Goal: Transaction & Acquisition: Purchase product/service

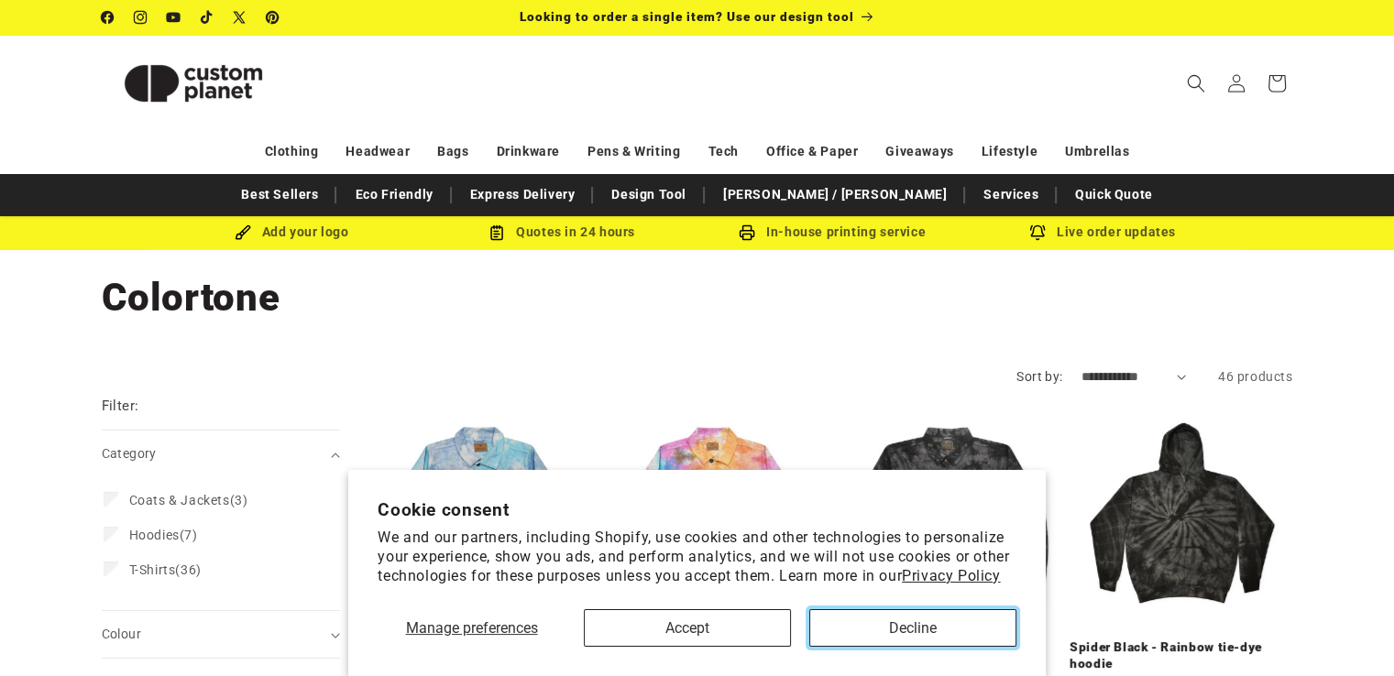
click at [851, 624] on button "Decline" at bounding box center [912, 628] width 207 height 38
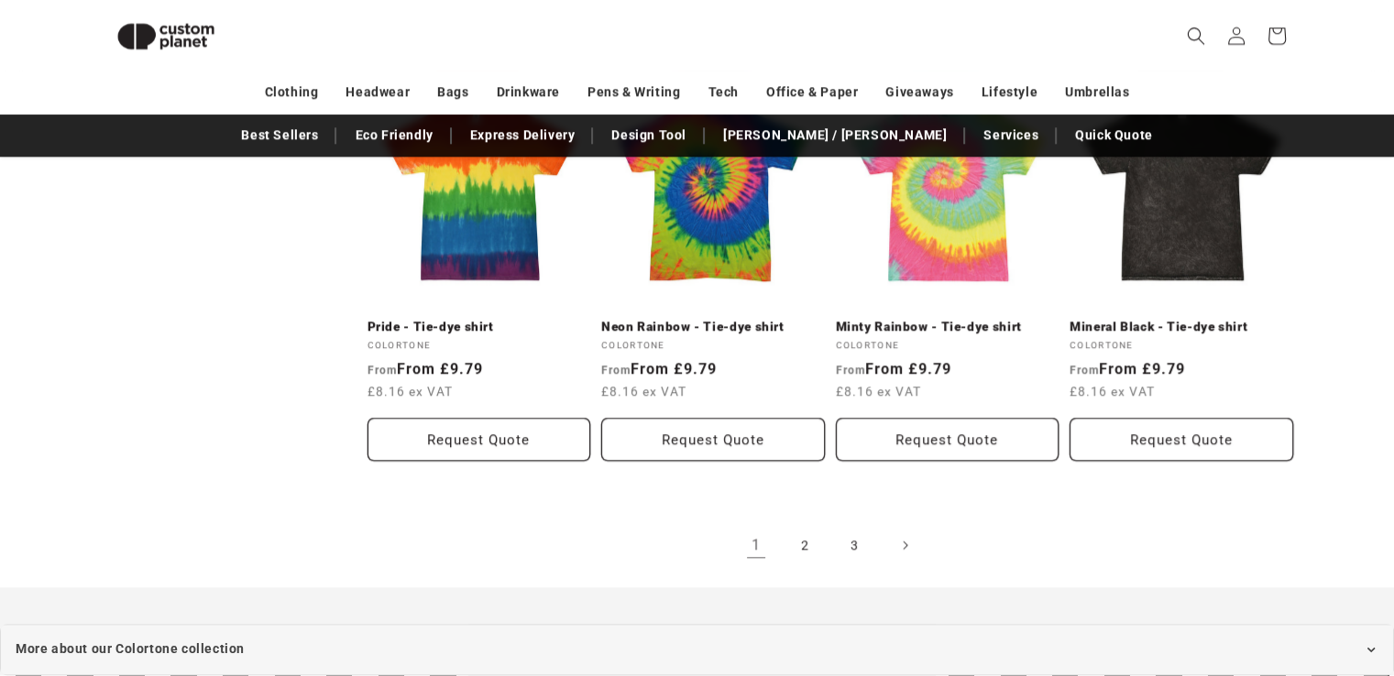
scroll to position [2082, 0]
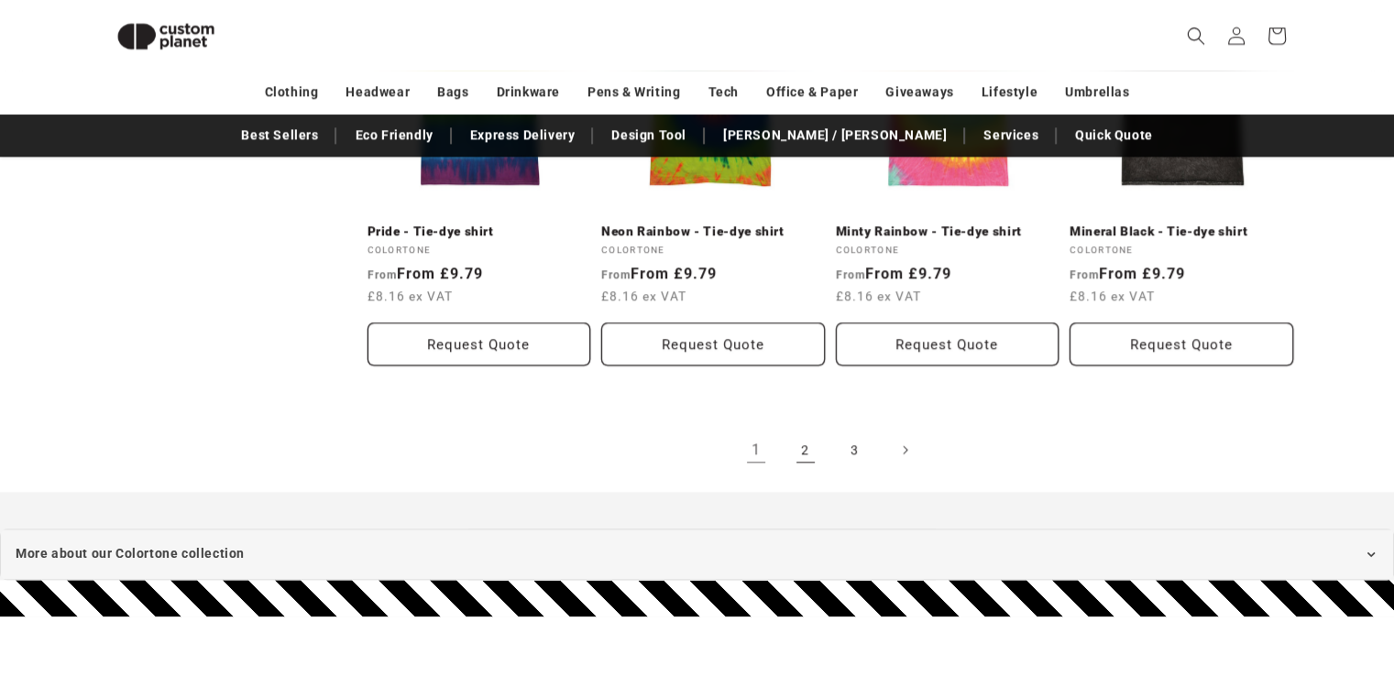
click at [804, 444] on link "2" at bounding box center [805, 450] width 40 height 40
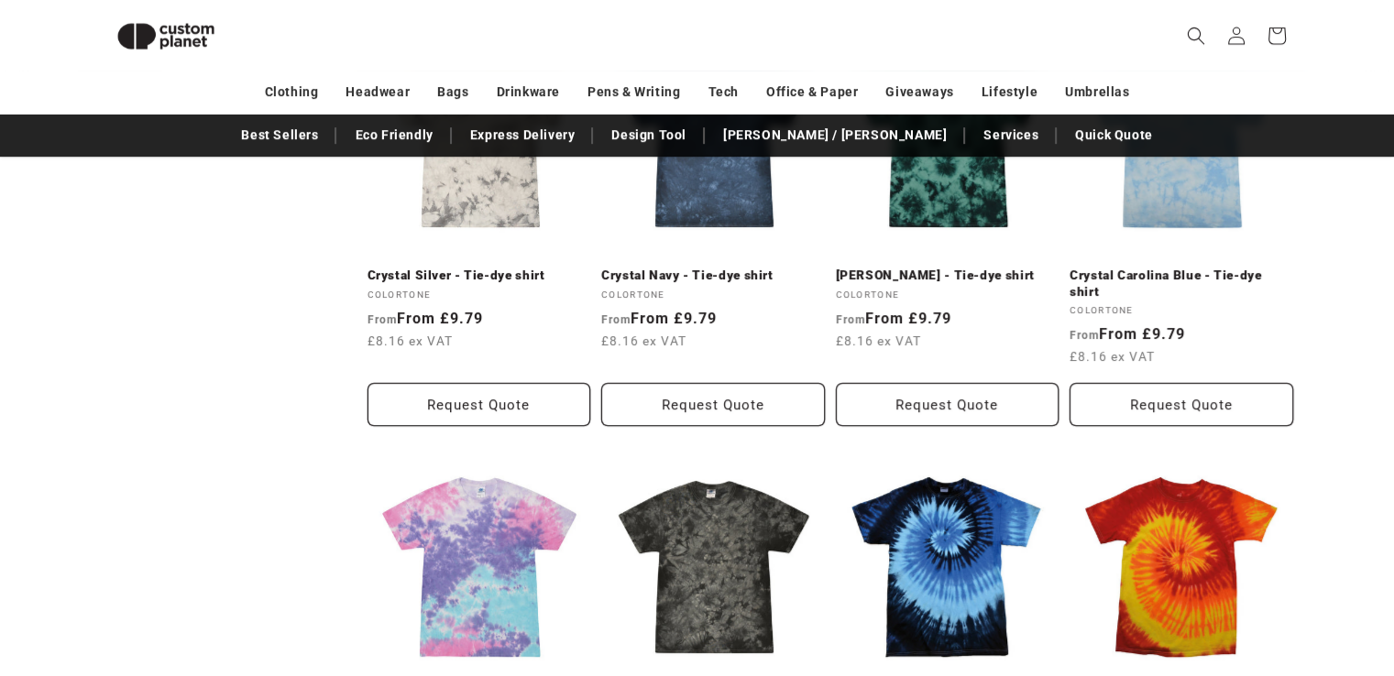
scroll to position [1074, 0]
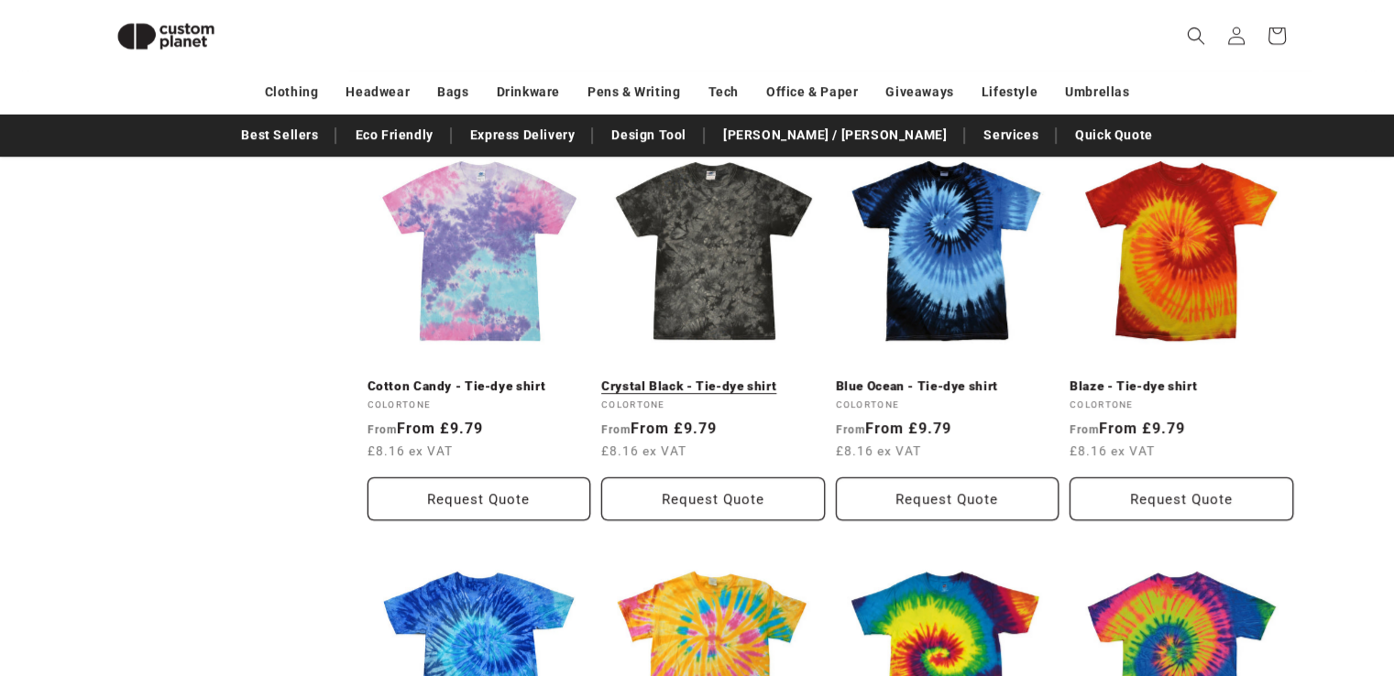
click at [759, 378] on link "Crystal Black - Tie-dye shirt" at bounding box center [713, 386] width 224 height 16
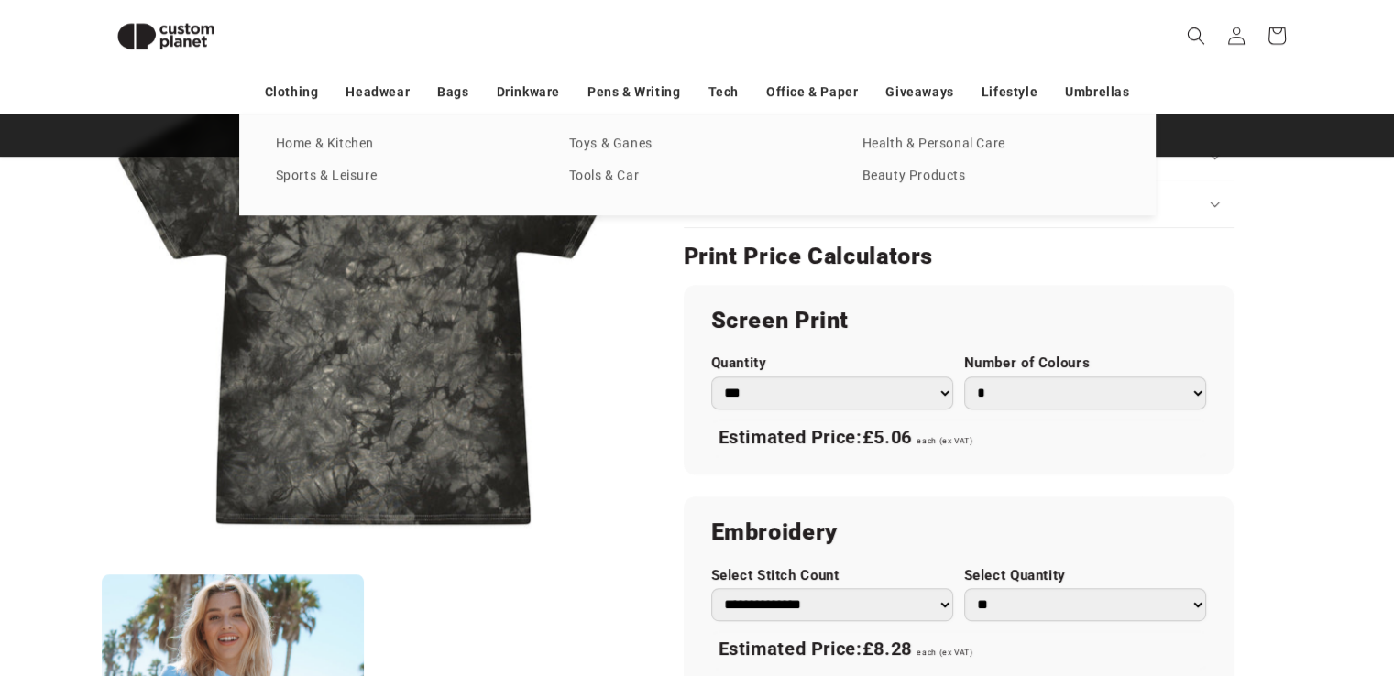
scroll to position [799, 0]
